Goal: Information Seeking & Learning: Learn about a topic

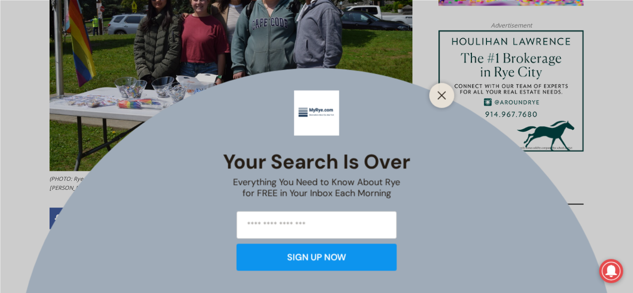
scroll to position [652, 0]
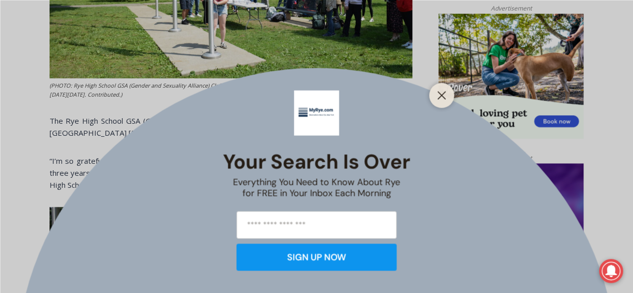
click at [448, 97] on button "Close" at bounding box center [442, 95] width 14 height 14
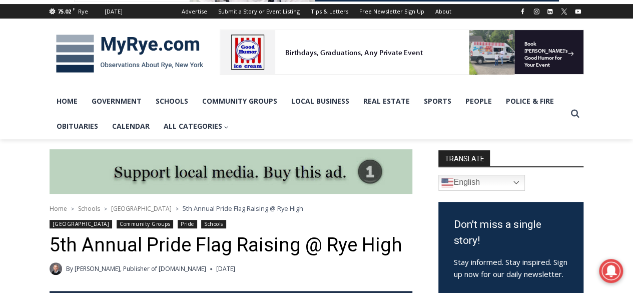
scroll to position [0, 0]
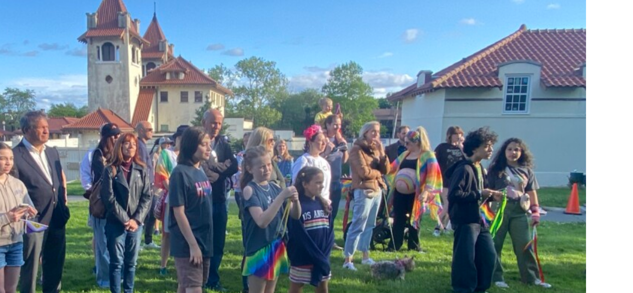
scroll to position [3062, 0]
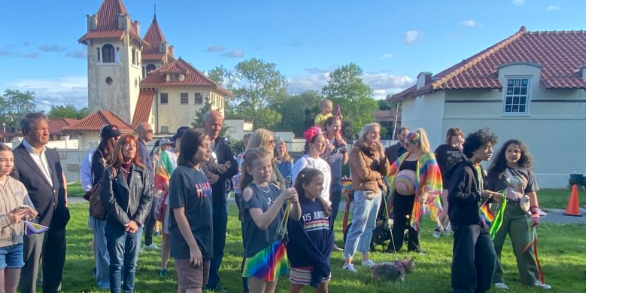
click at [258, 130] on img at bounding box center [231, 165] width 363 height 272
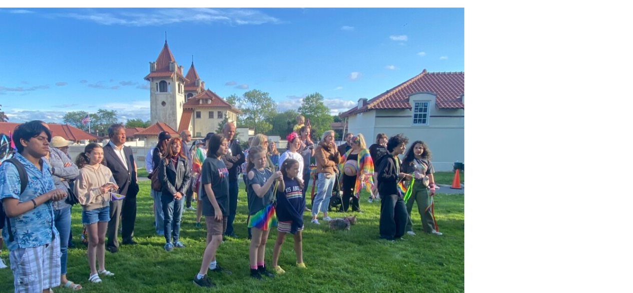
scroll to position [3062, 0]
